Goal: Task Accomplishment & Management: Complete application form

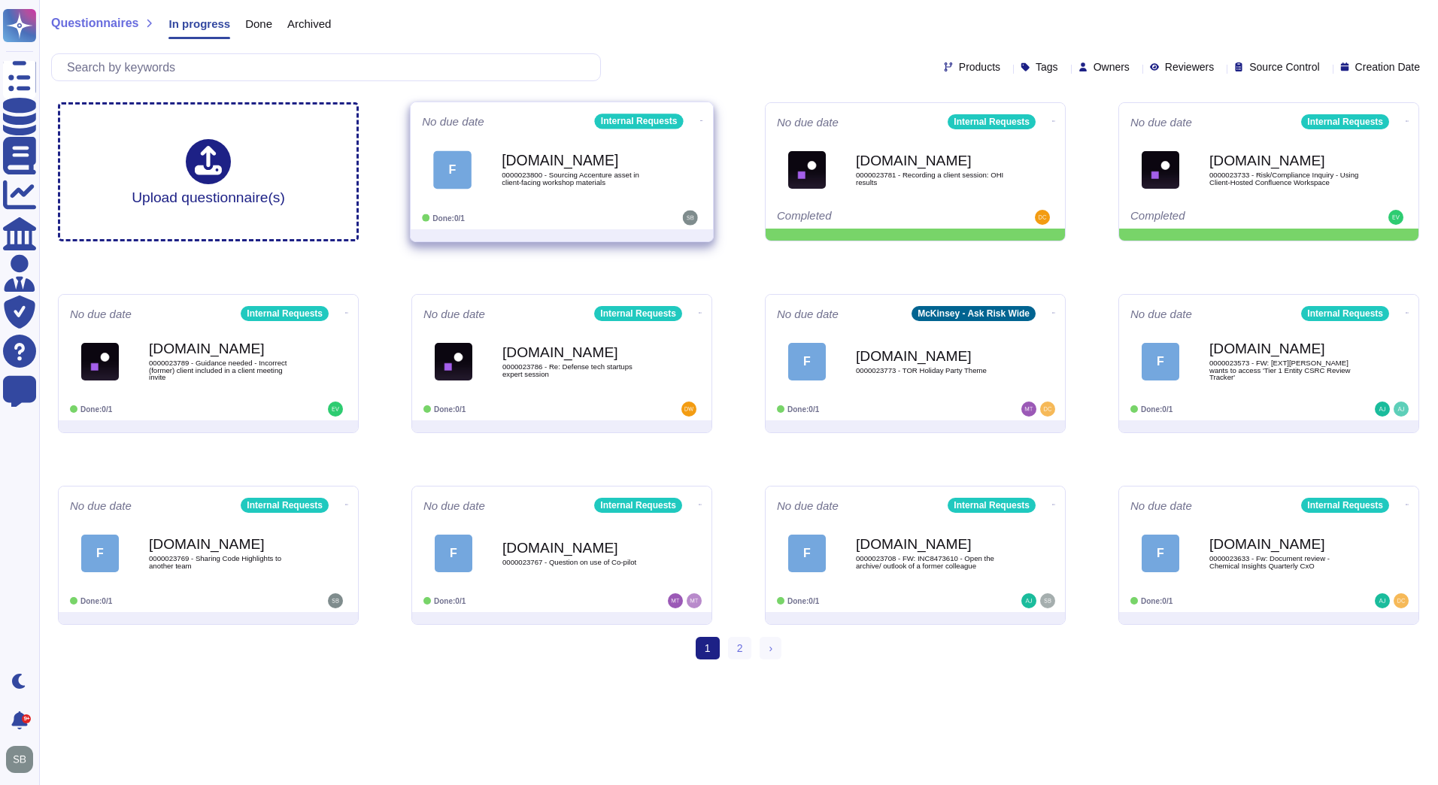
click at [616, 200] on div "F [DOMAIN_NAME] 0000023800 - Sourcing Accenture asset in client-facing workshop…" at bounding box center [562, 170] width 280 height 76
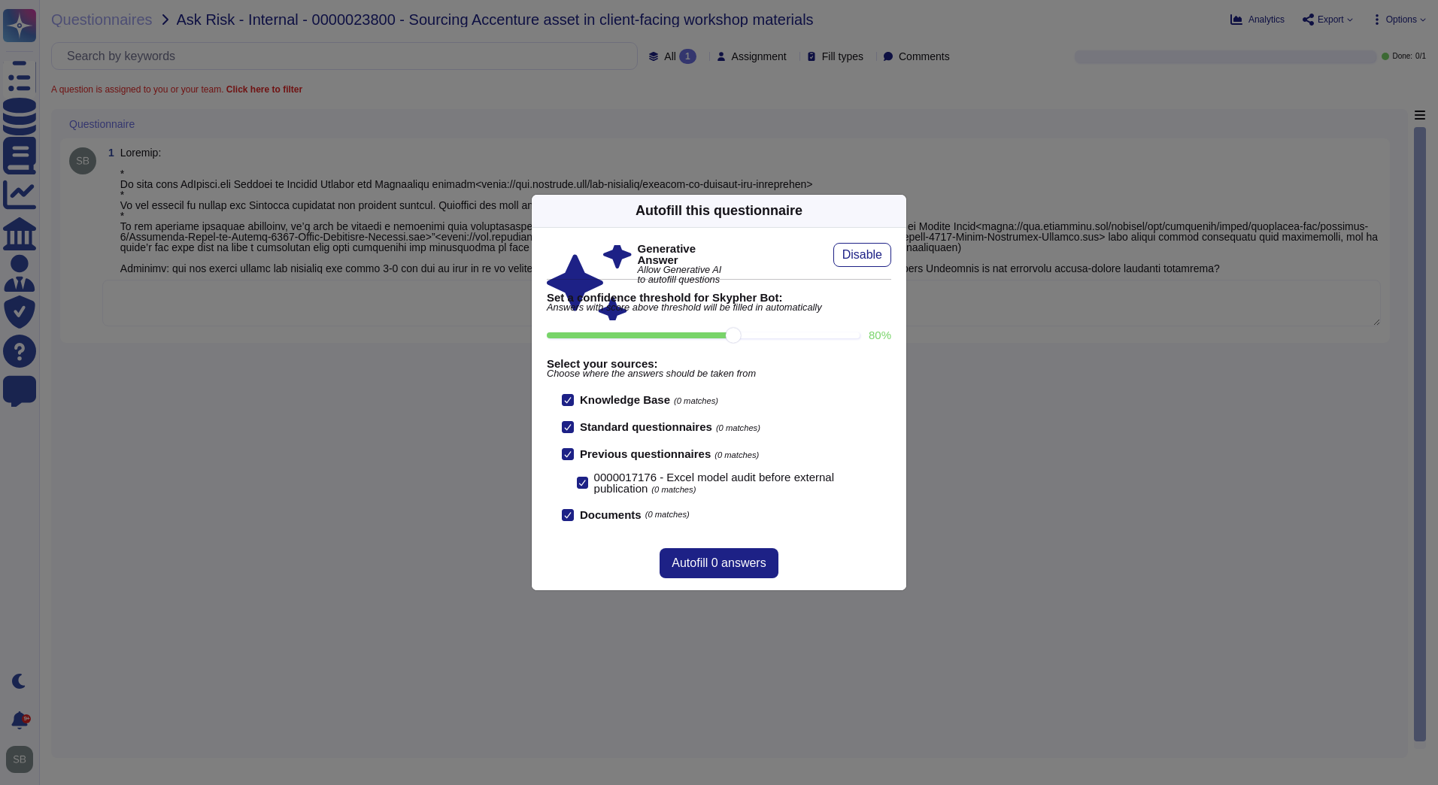
click at [897, 259] on icon at bounding box center [1041, 403] width 289 height 289
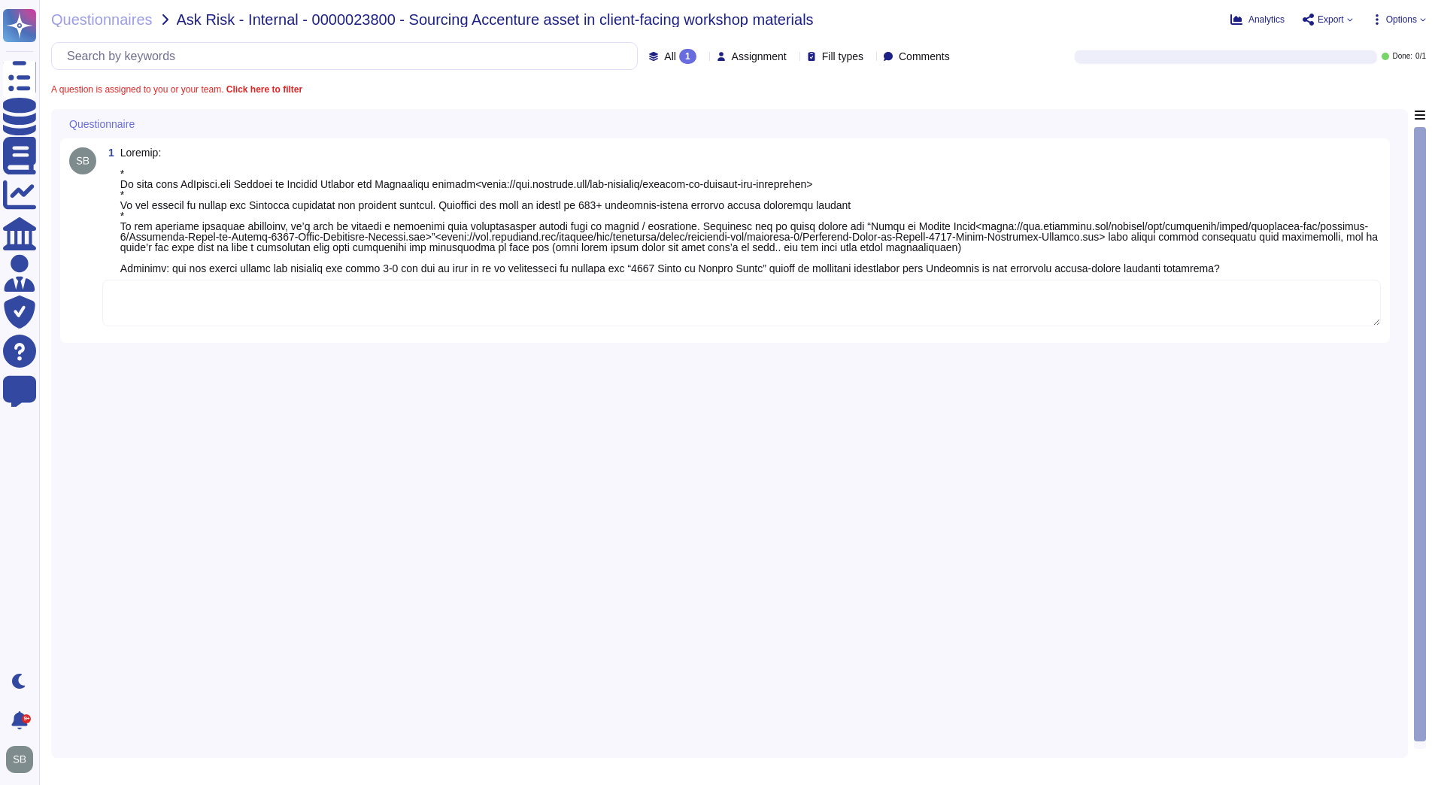
click at [805, 414] on div "1" at bounding box center [729, 429] width 1338 height 640
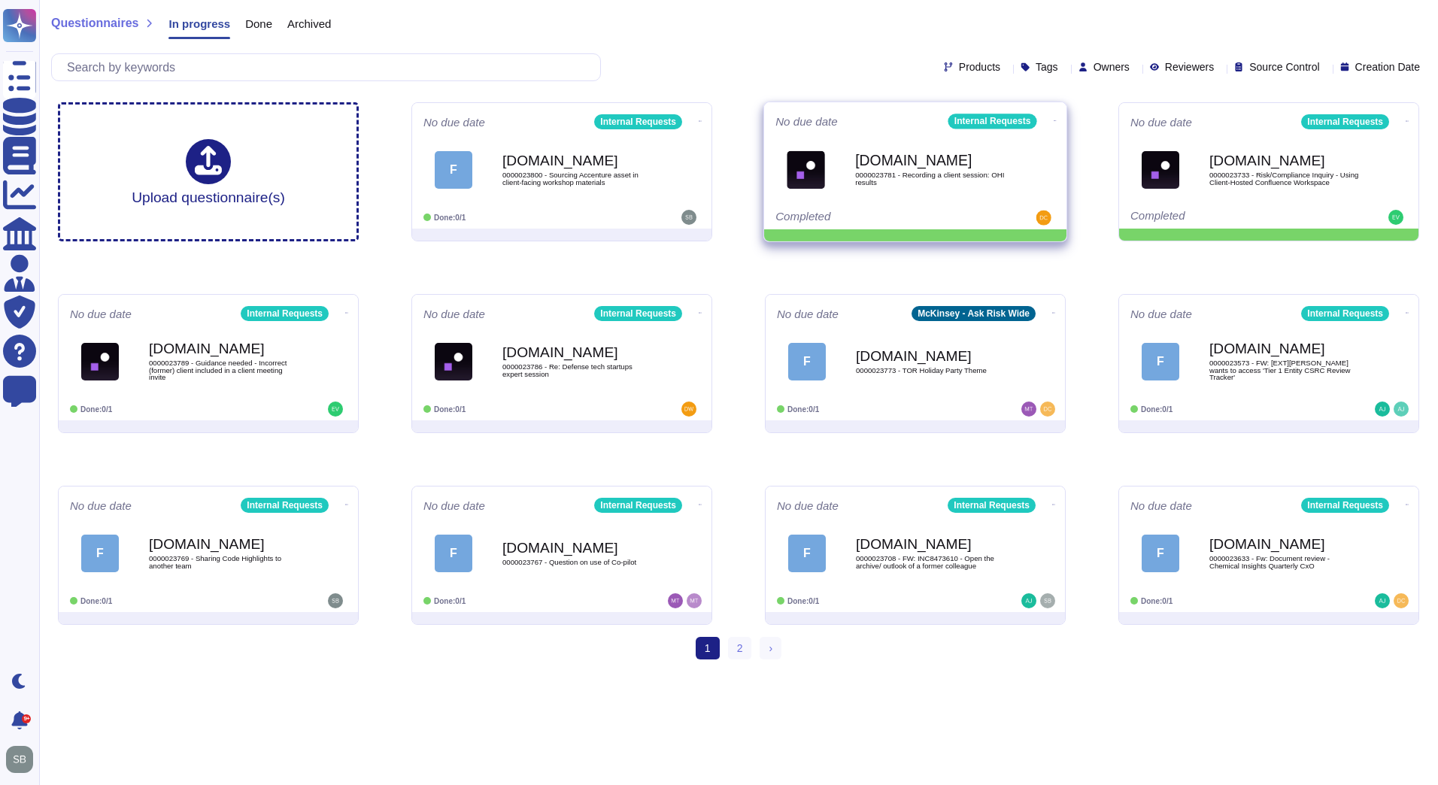
click at [1053, 120] on icon at bounding box center [1054, 120] width 3 height 1
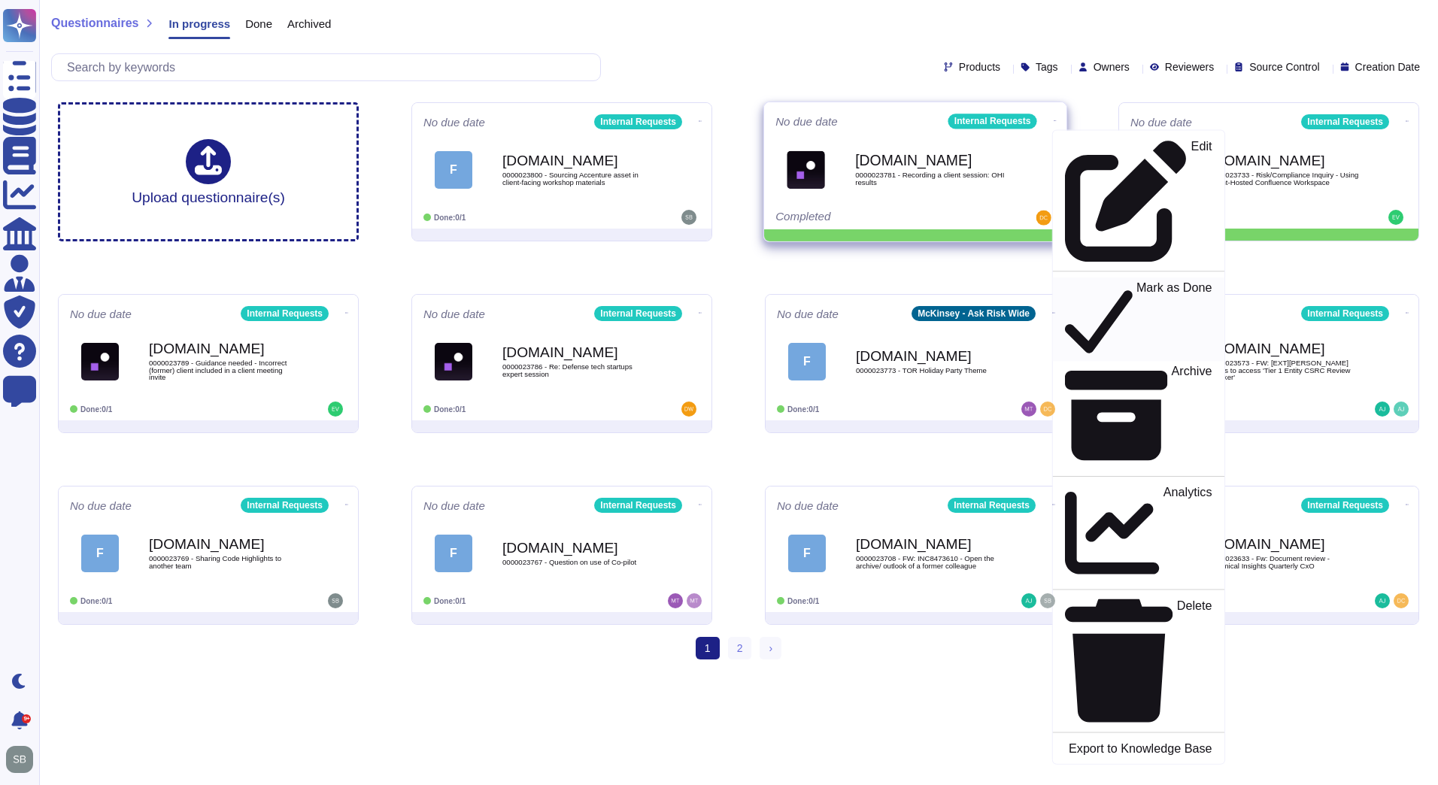
click at [1136, 281] on p "Mark as Done" at bounding box center [1174, 319] width 76 height 77
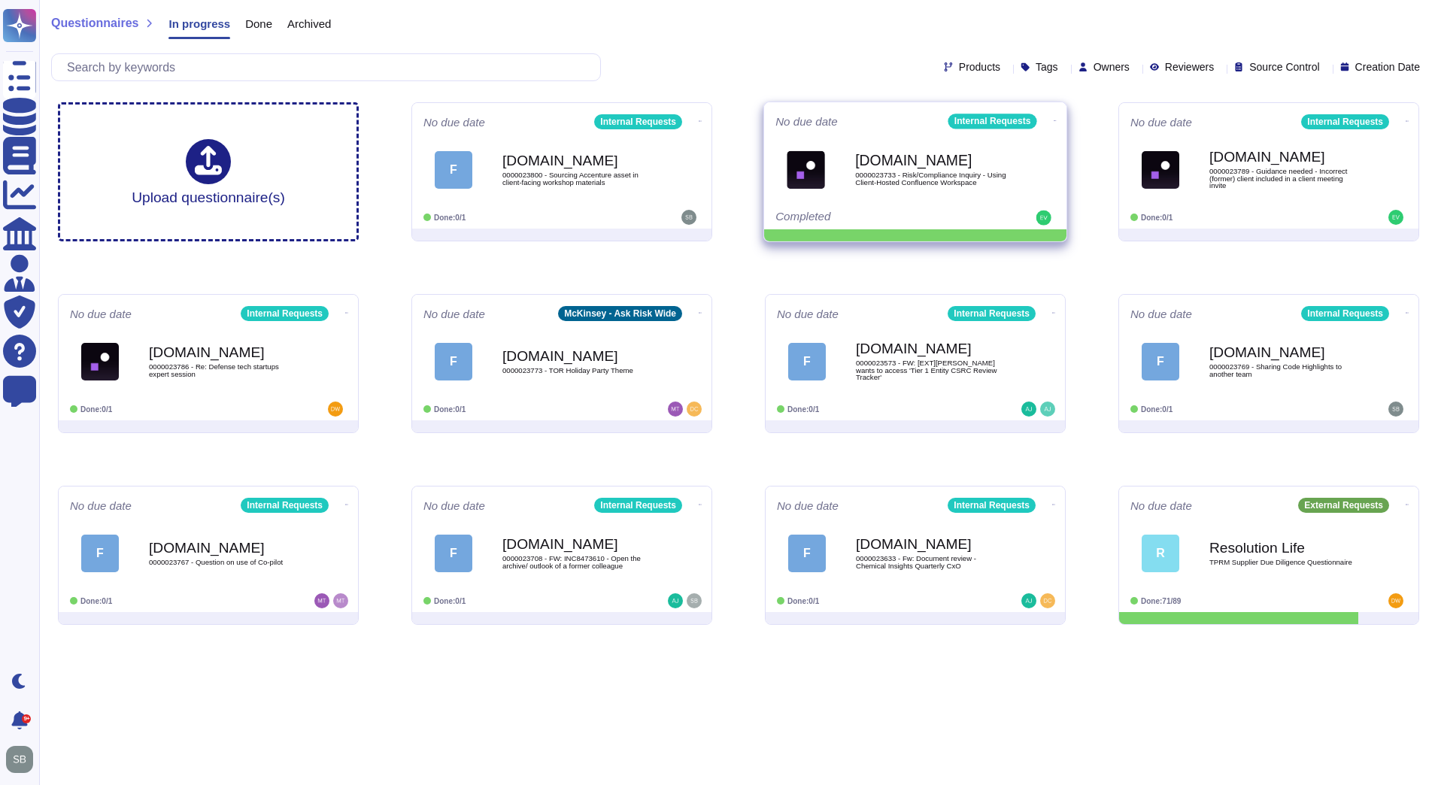
click at [1053, 120] on icon at bounding box center [1054, 120] width 3 height 1
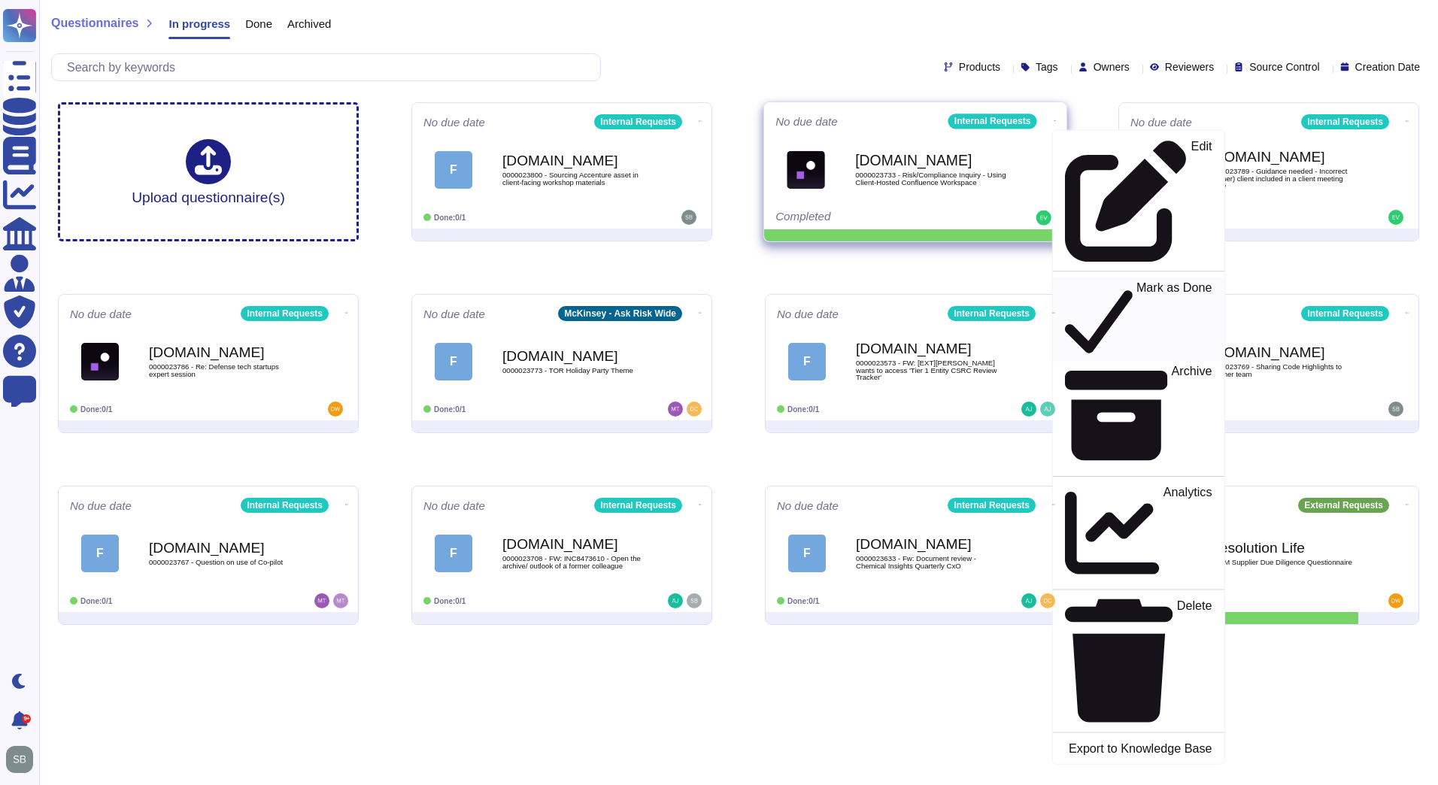
click at [1136, 281] on p "Mark as Done" at bounding box center [1174, 319] width 76 height 77
